Goal: Find contact information

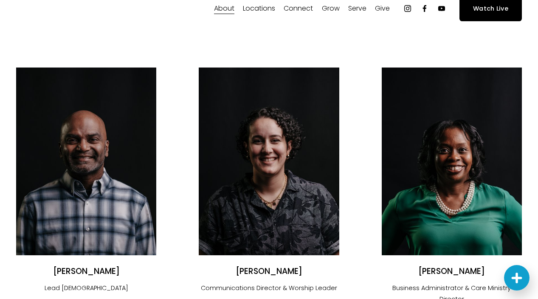
scroll to position [106, 0]
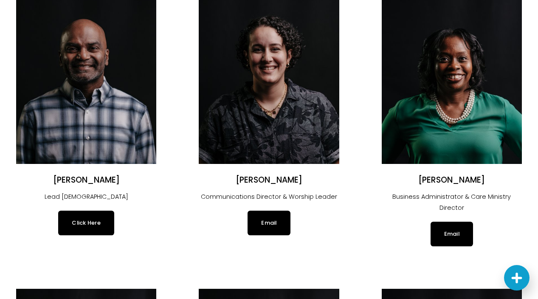
click at [96, 228] on link "Click Here" at bounding box center [86, 223] width 56 height 25
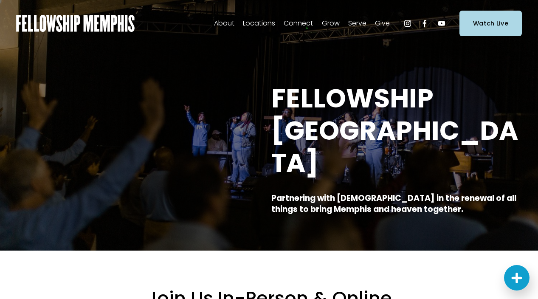
click at [0, 0] on span "Contact Us" at bounding box center [0, 0] width 0 height 0
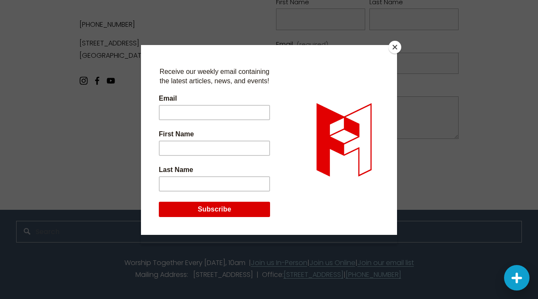
click at [395, 45] on button "Close" at bounding box center [394, 47] width 13 height 13
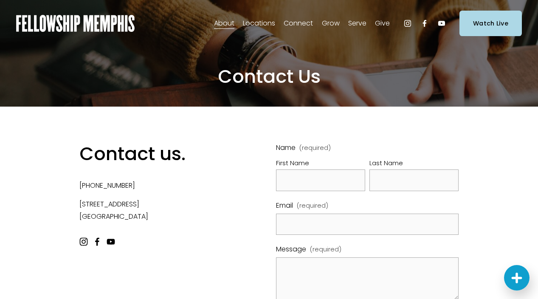
click at [0, 0] on span "Staff" at bounding box center [0, 0] width 0 height 0
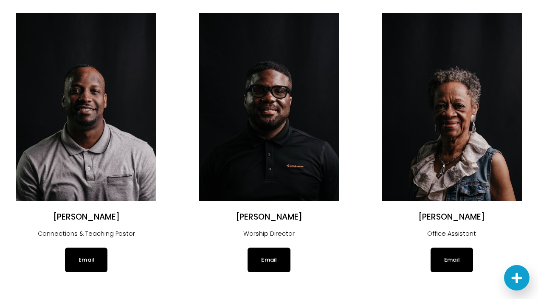
scroll to position [394, 0]
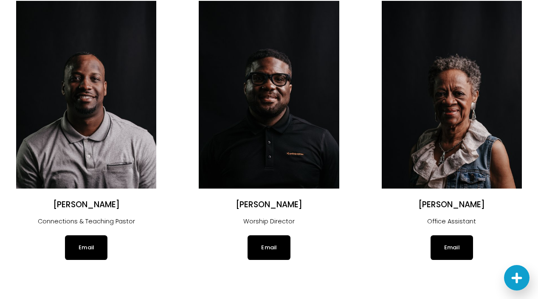
click at [86, 244] on link "Email" at bounding box center [86, 247] width 42 height 25
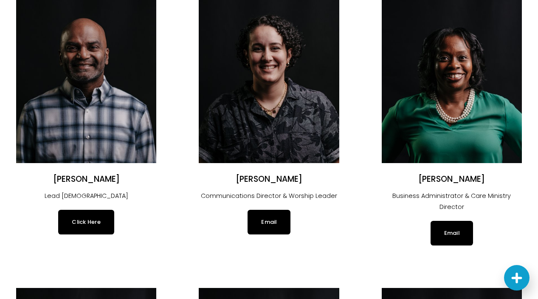
scroll to position [122, 0]
